Goal: Information Seeking & Learning: Stay updated

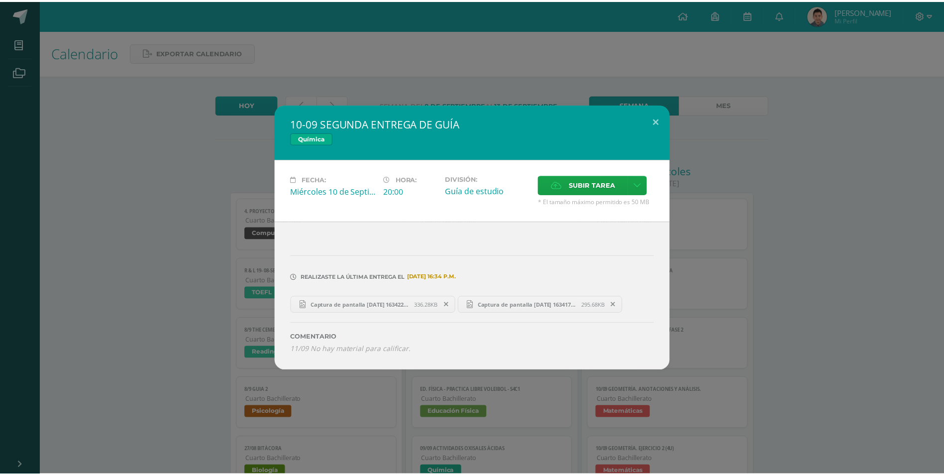
scroll to position [100, 0]
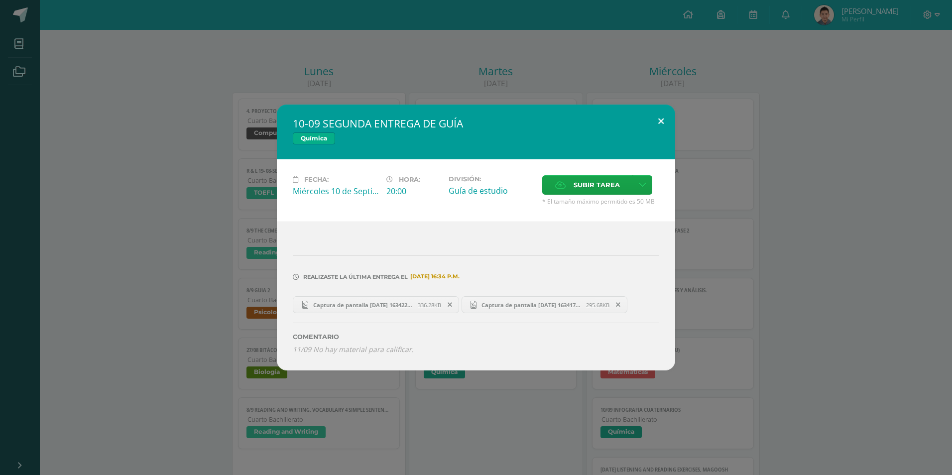
click at [655, 114] on button at bounding box center [661, 122] width 28 height 34
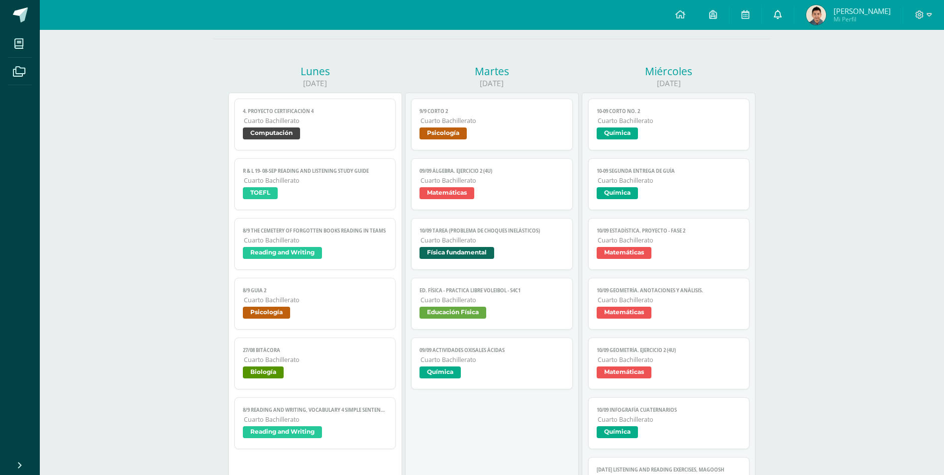
click at [774, 17] on icon at bounding box center [778, 14] width 8 height 9
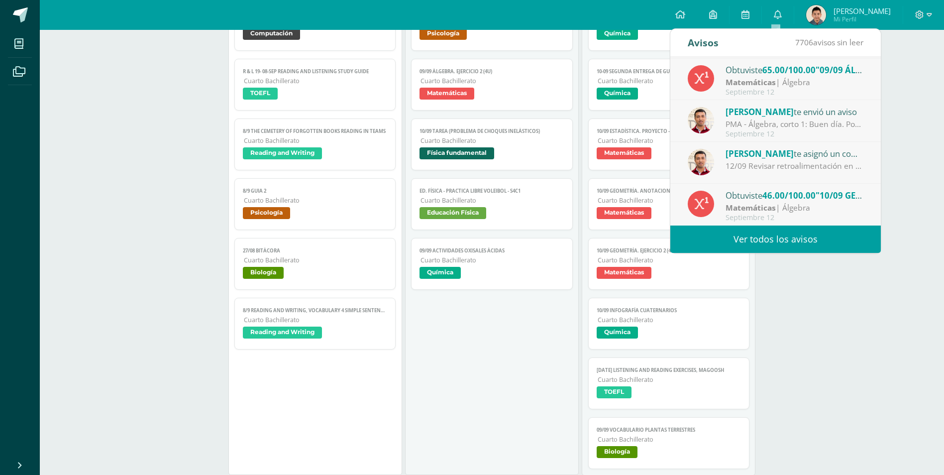
scroll to position [299, 0]
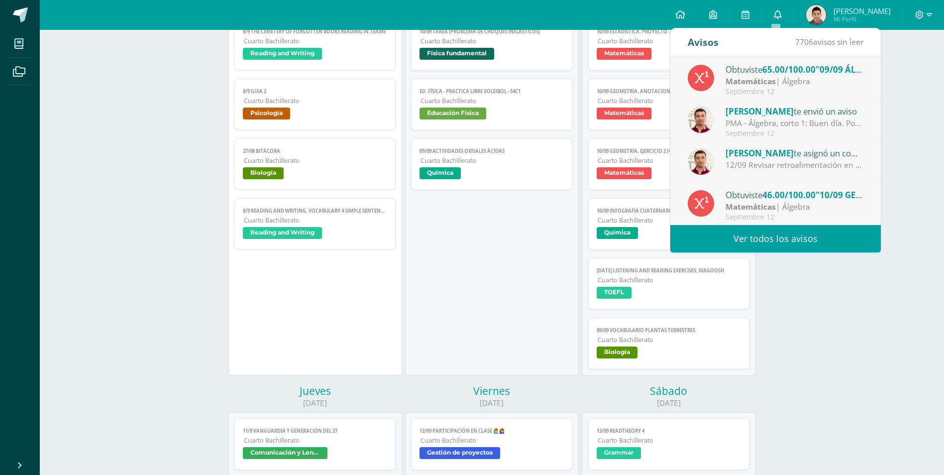
click at [776, 15] on icon at bounding box center [778, 14] width 8 height 9
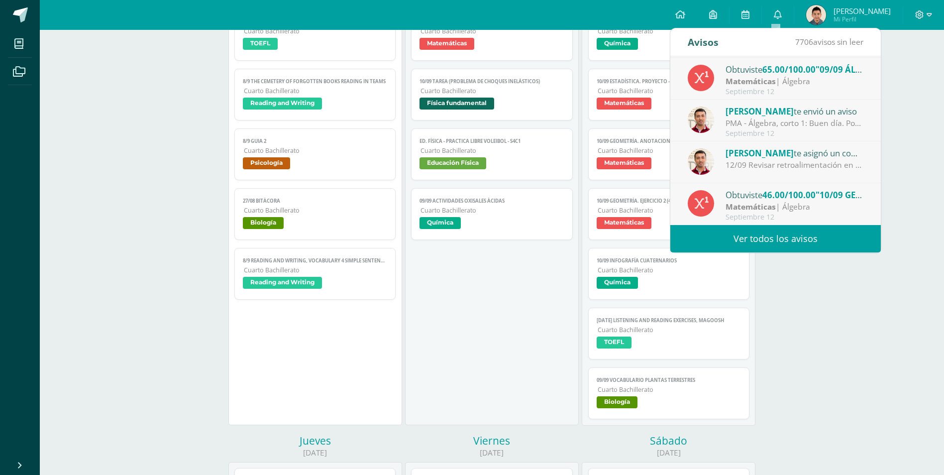
click at [766, 232] on link "Ver todos los avisos" at bounding box center [775, 238] width 211 height 27
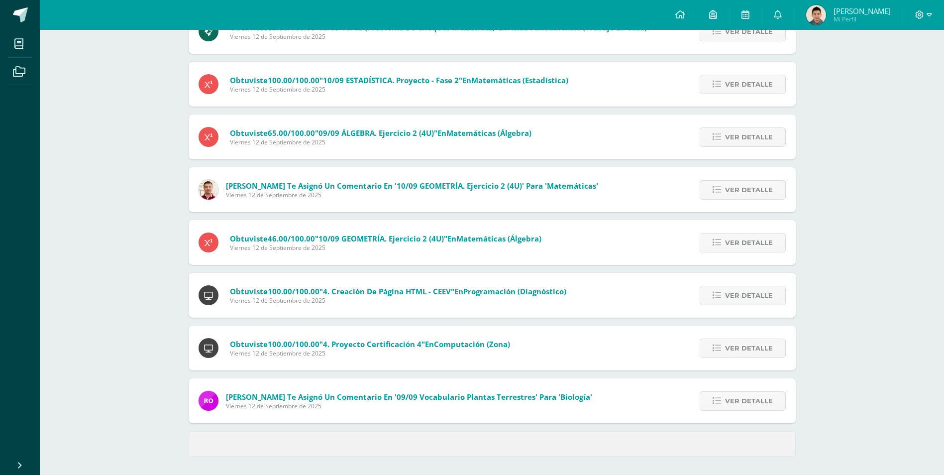
scroll to position [251, 0]
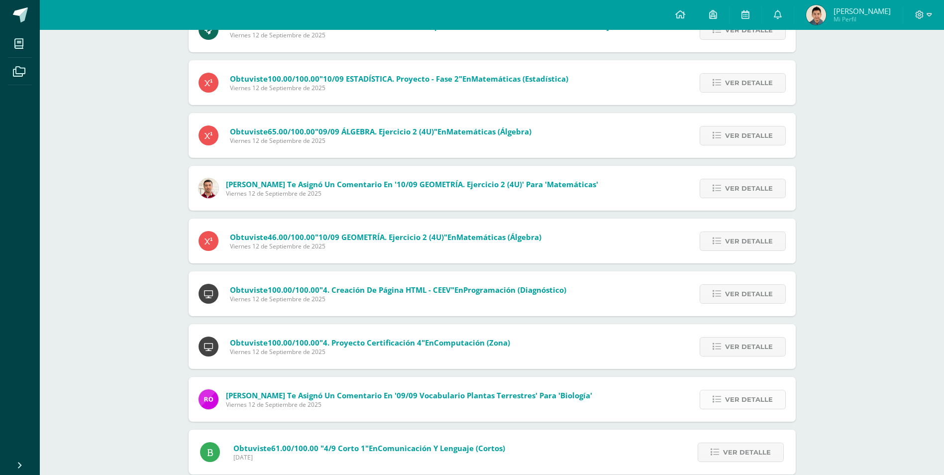
click at [743, 393] on span "Ver detalle" at bounding box center [749, 399] width 48 height 18
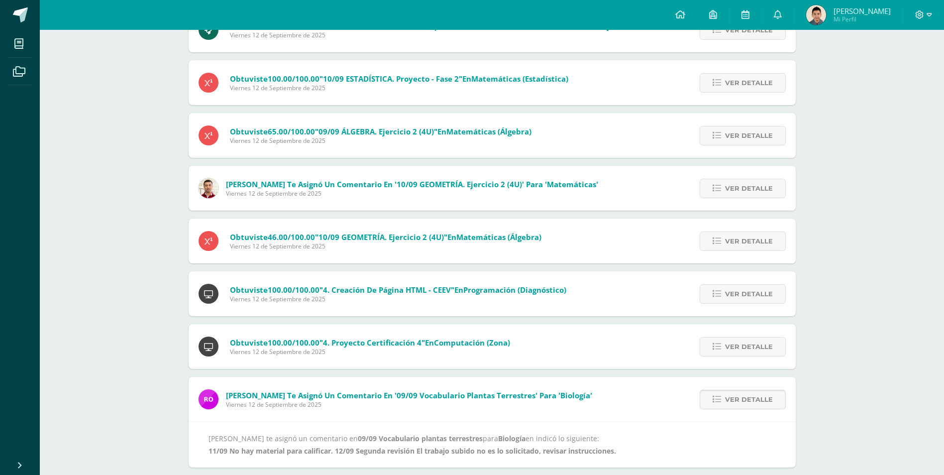
click at [737, 398] on span "Ver detalle" at bounding box center [749, 399] width 48 height 18
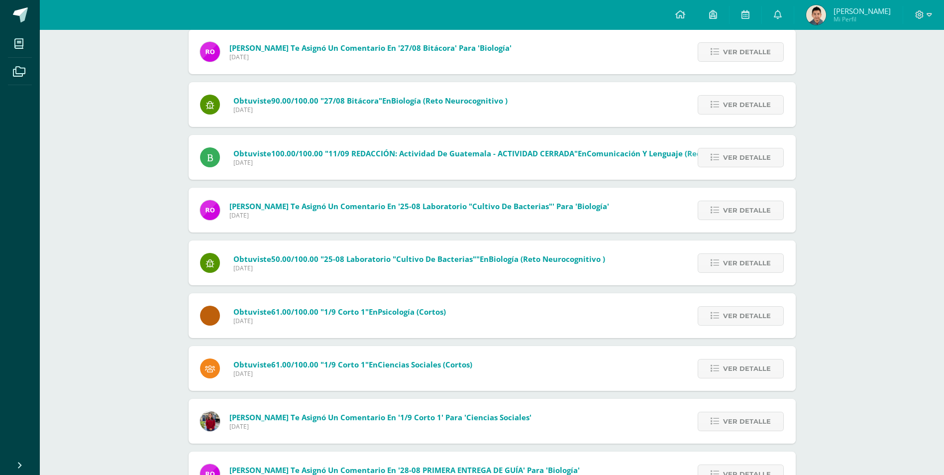
scroll to position [860, 0]
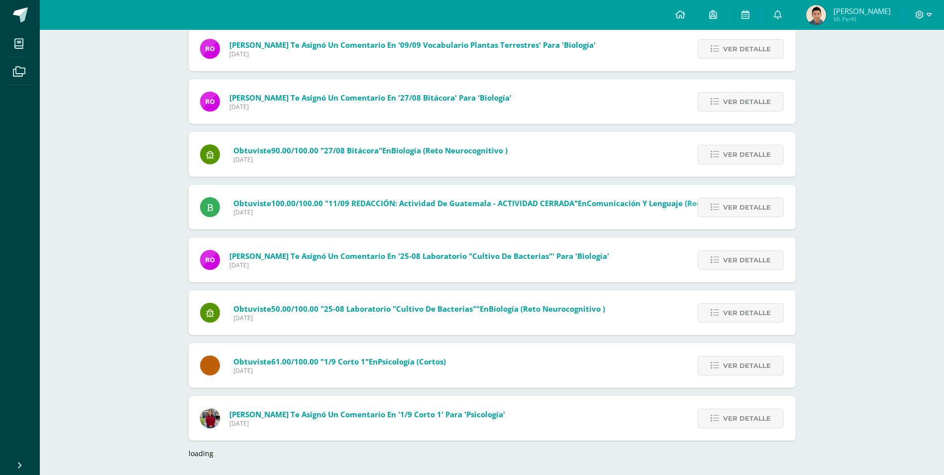
scroll to position [763, 0]
